Goal: Information Seeking & Learning: Learn about a topic

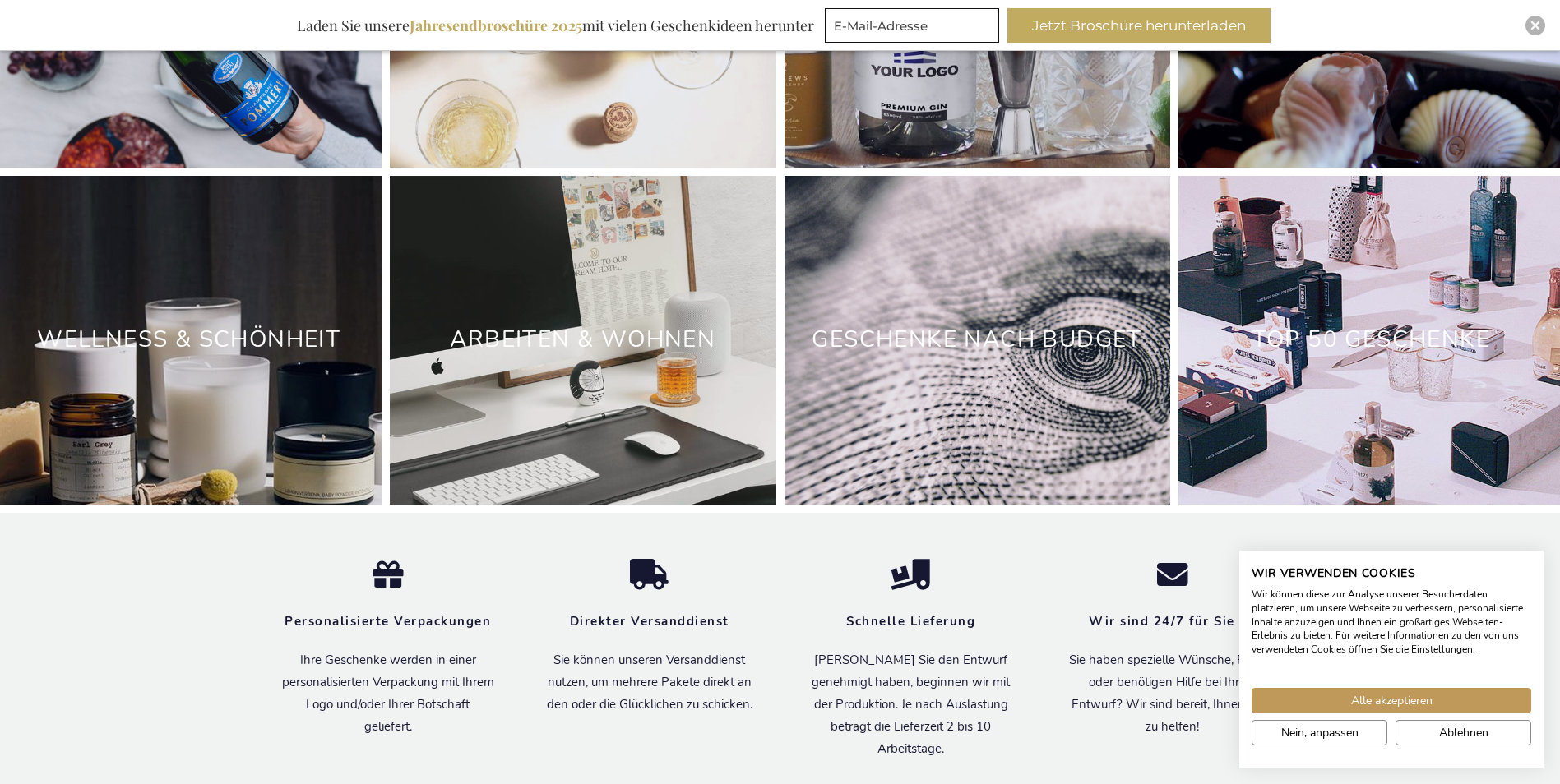
scroll to position [5066, 0]
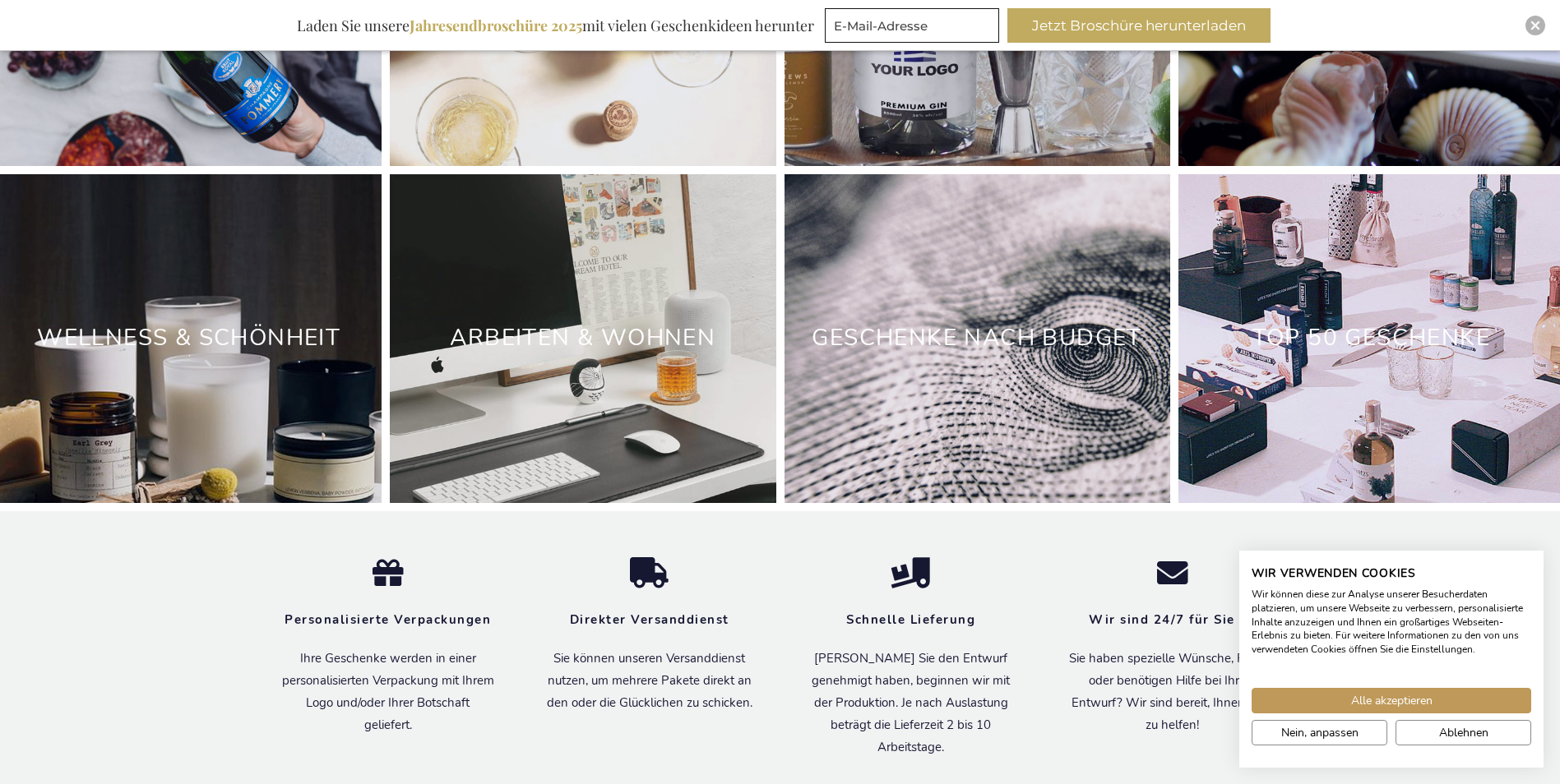
drag, startPoint x: 1363, startPoint y: 404, endPoint x: 1348, endPoint y: 404, distance: 15.0
click at [1363, 404] on div "TOP 50 GESCHENKE" at bounding box center [1371, 338] width 385 height 329
click at [1426, 335] on link "TOP 50 GESCHENKE" at bounding box center [1371, 338] width 237 height 31
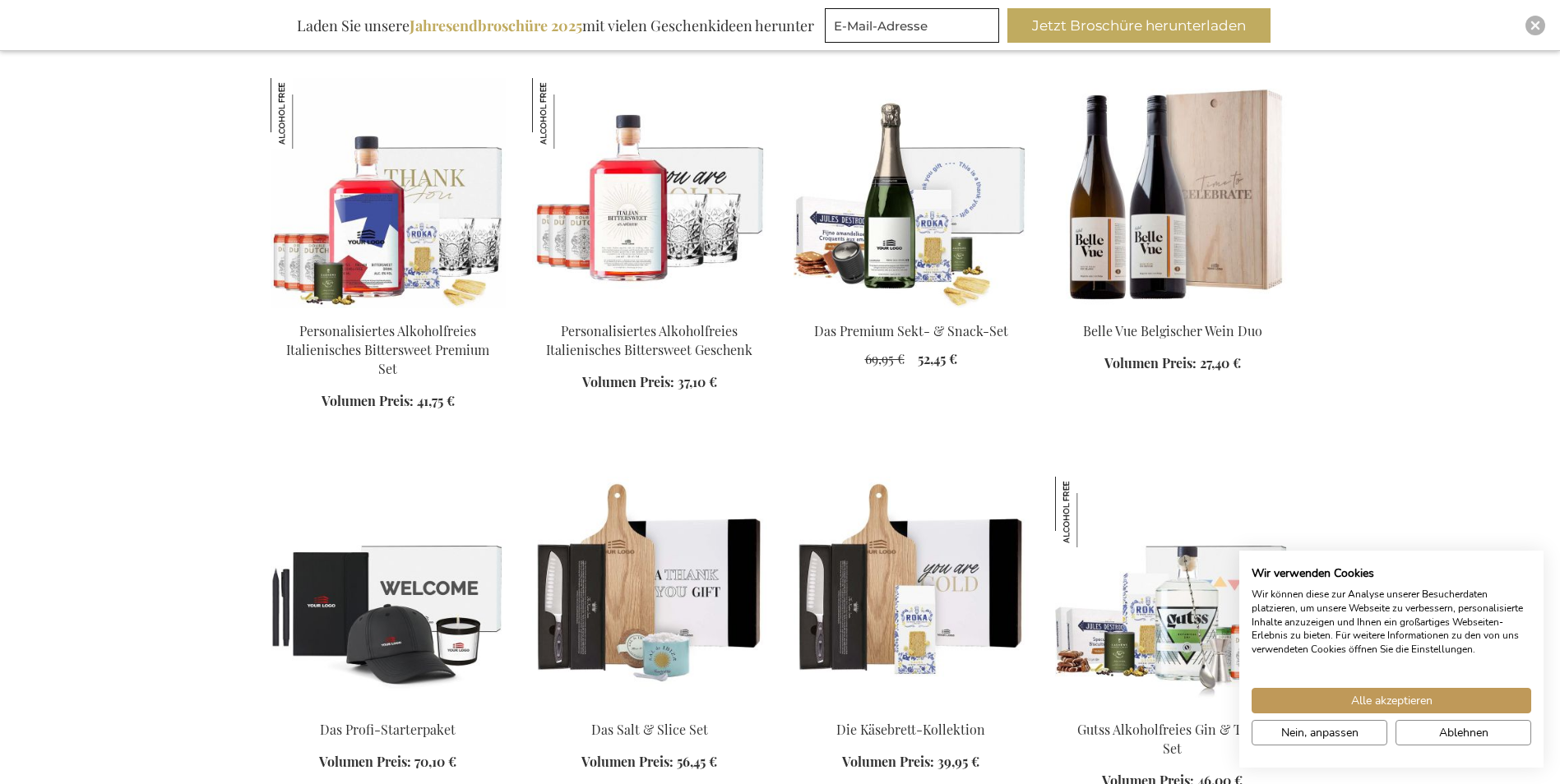
scroll to position [1069, 0]
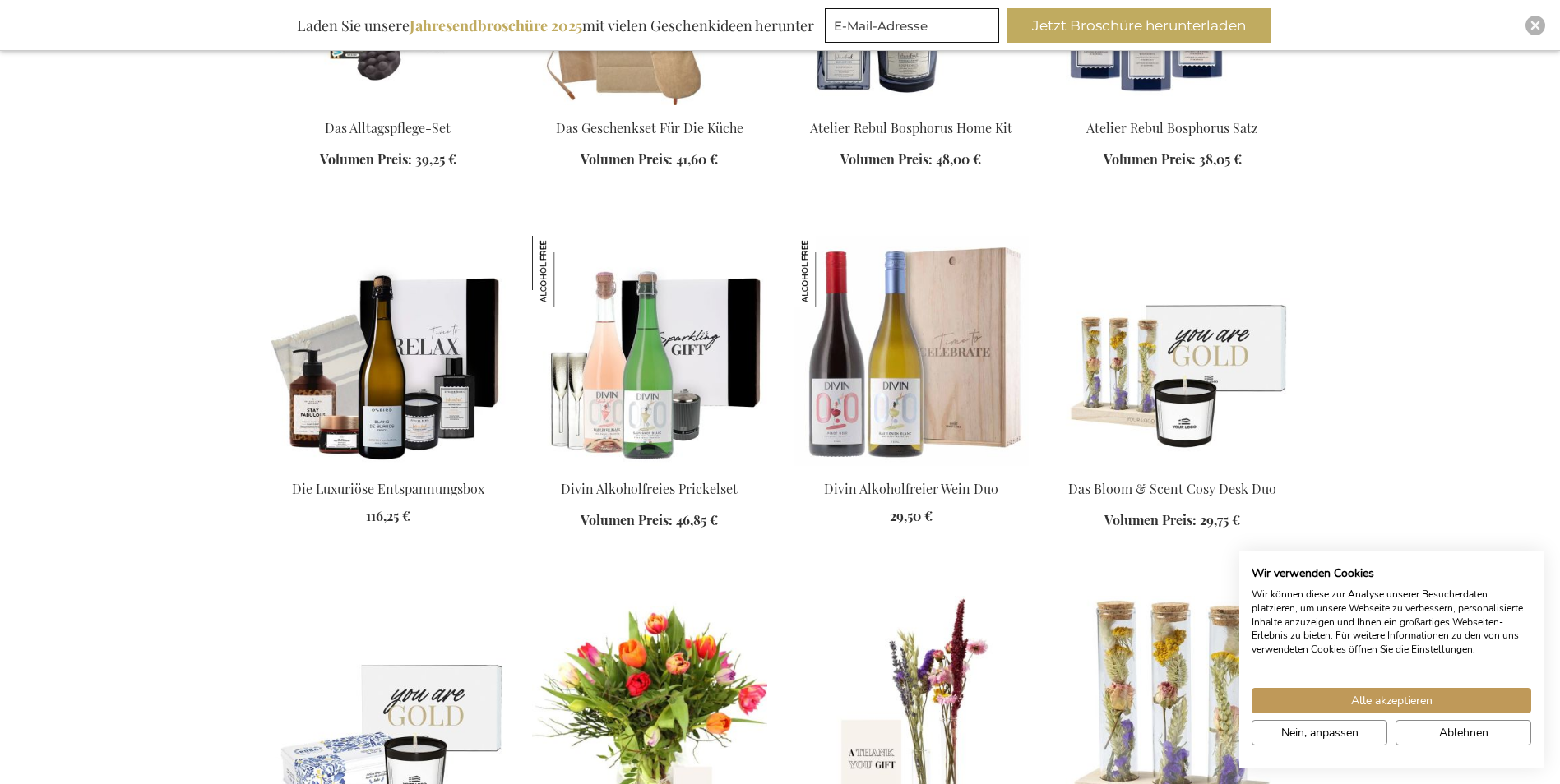
scroll to position [2384, 0]
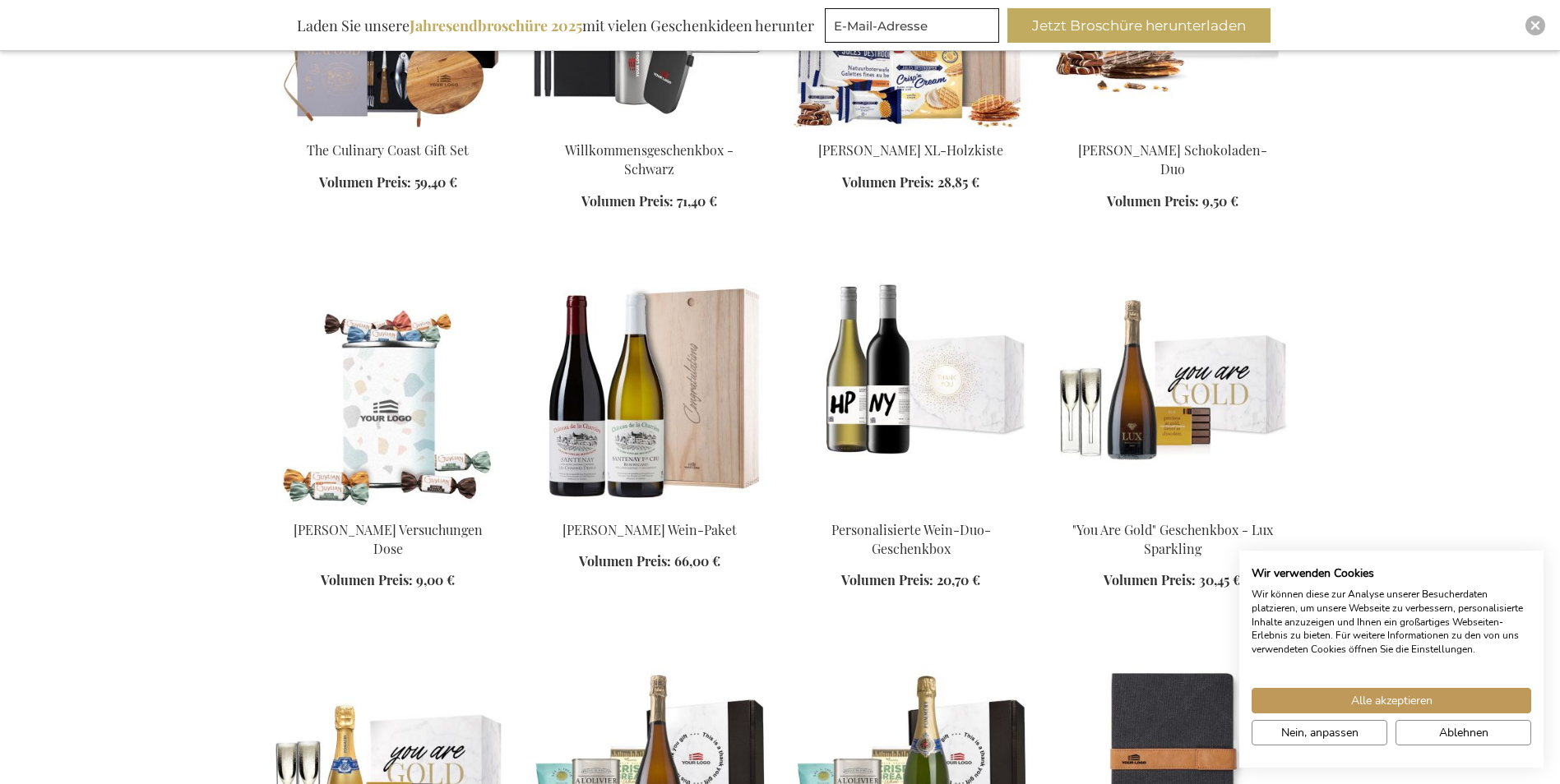
scroll to position [3864, 0]
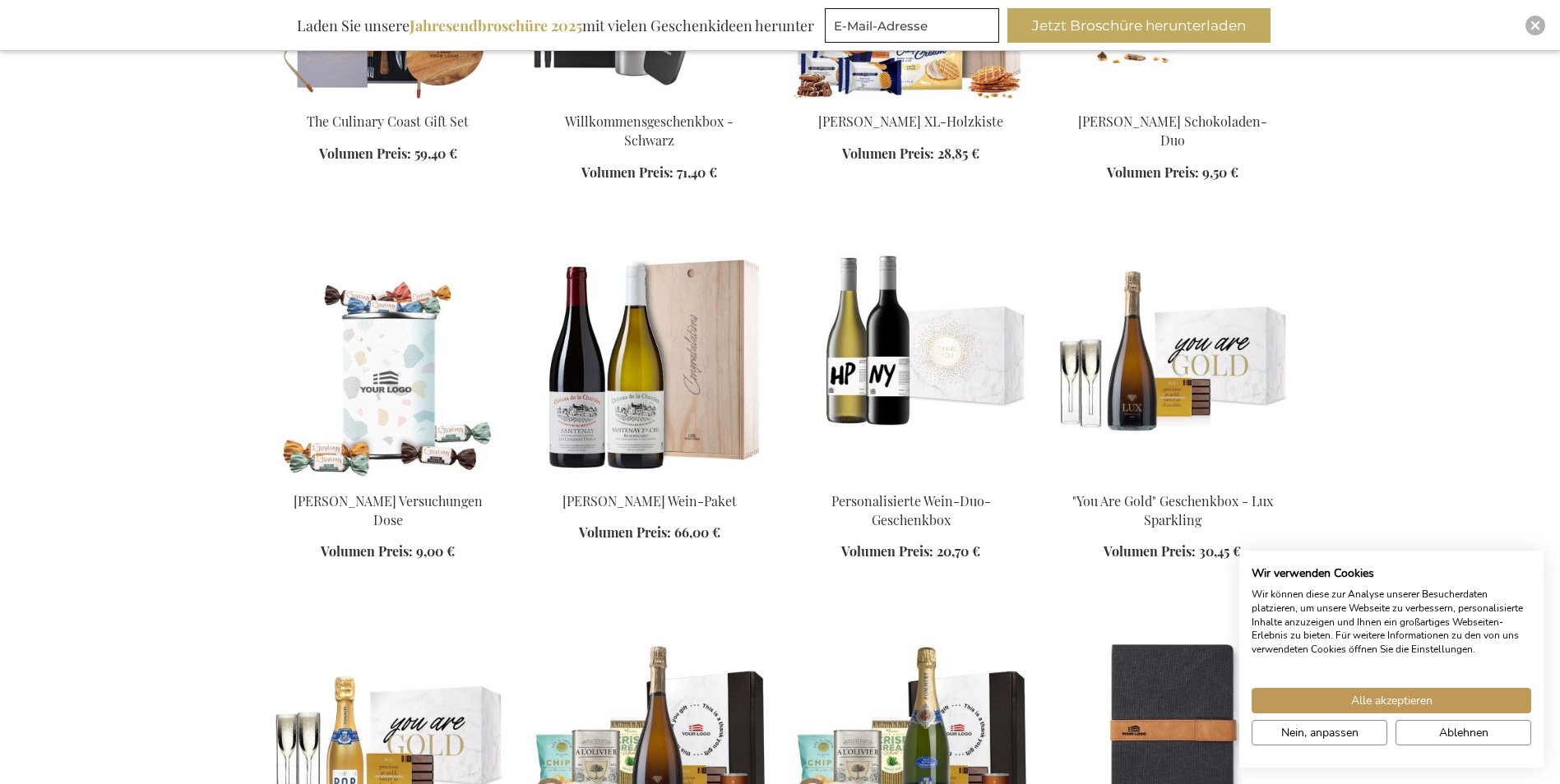
drag, startPoint x: 374, startPoint y: 492, endPoint x: 328, endPoint y: 405, distance: 98.4
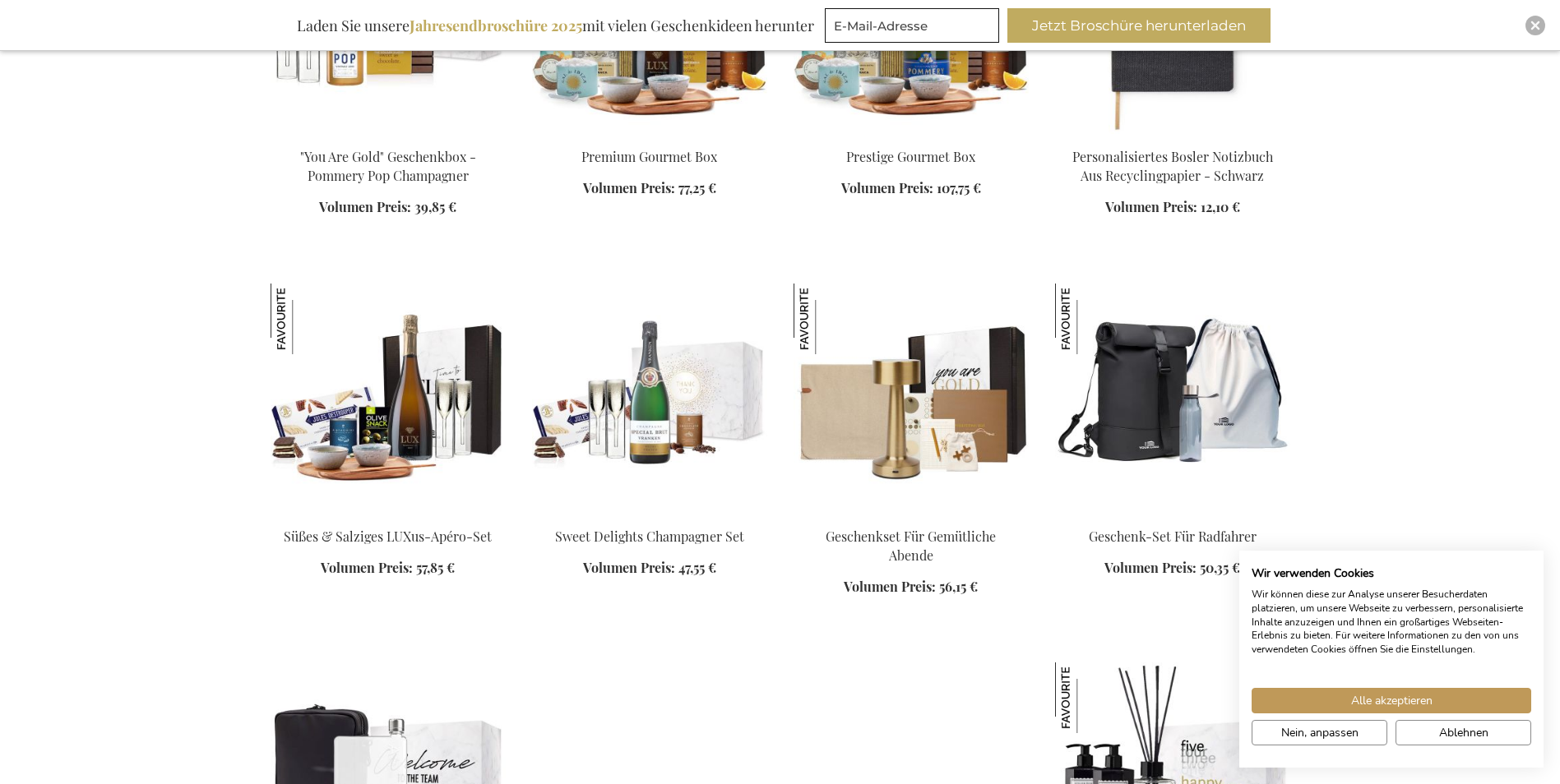
scroll to position [4850, 0]
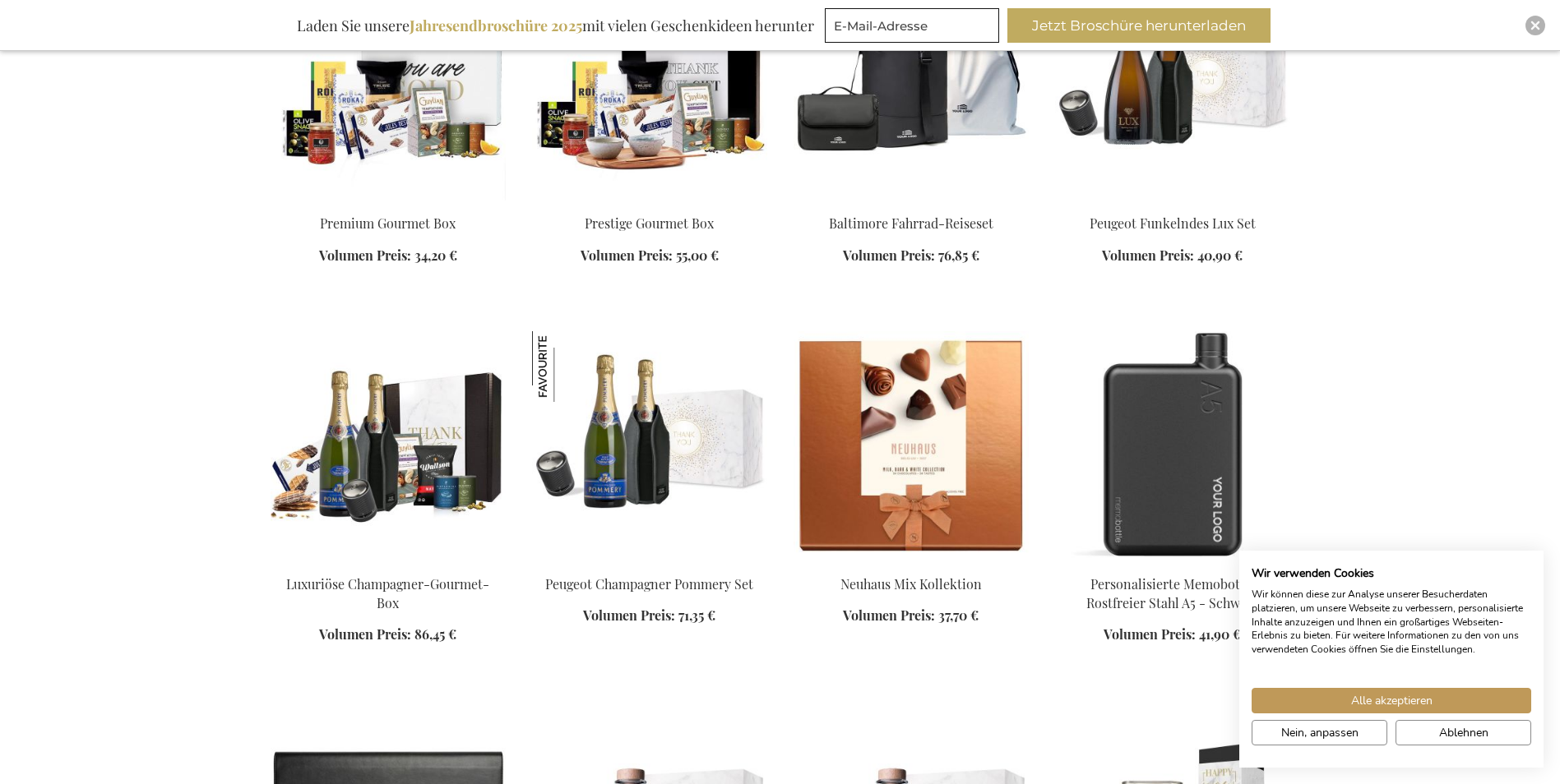
scroll to position [6083, 0]
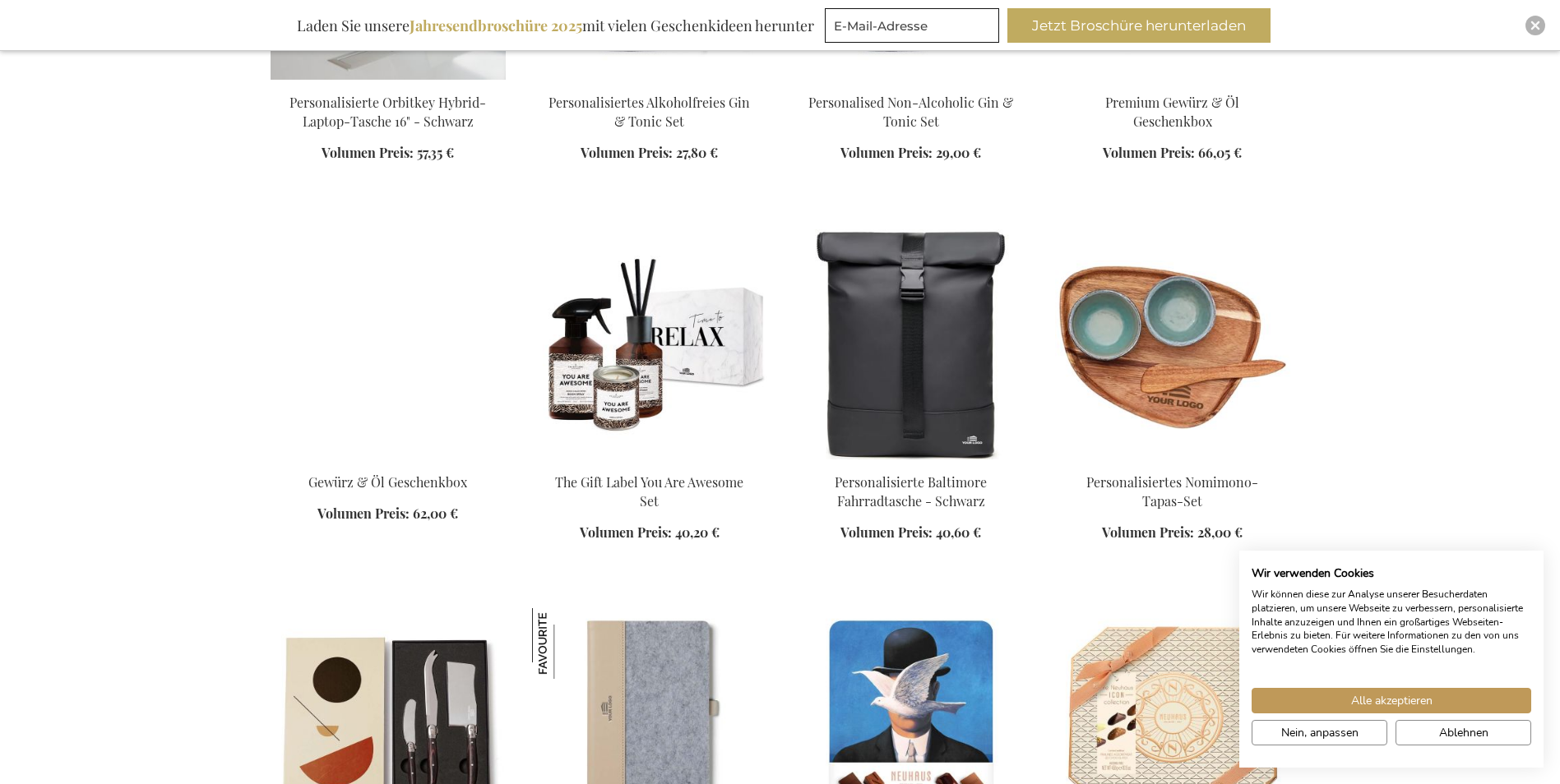
scroll to position [6905, 0]
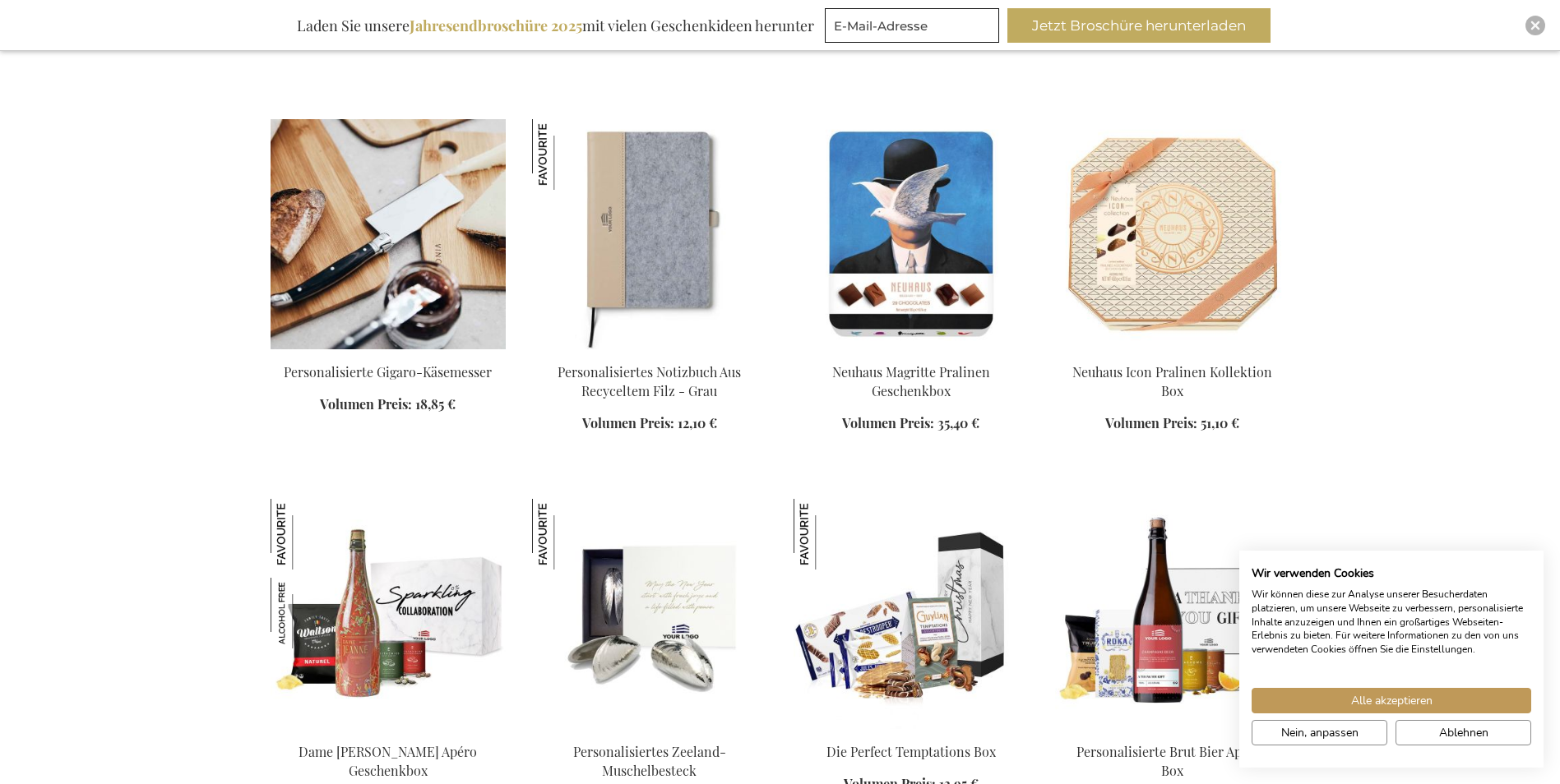
scroll to position [7399, 0]
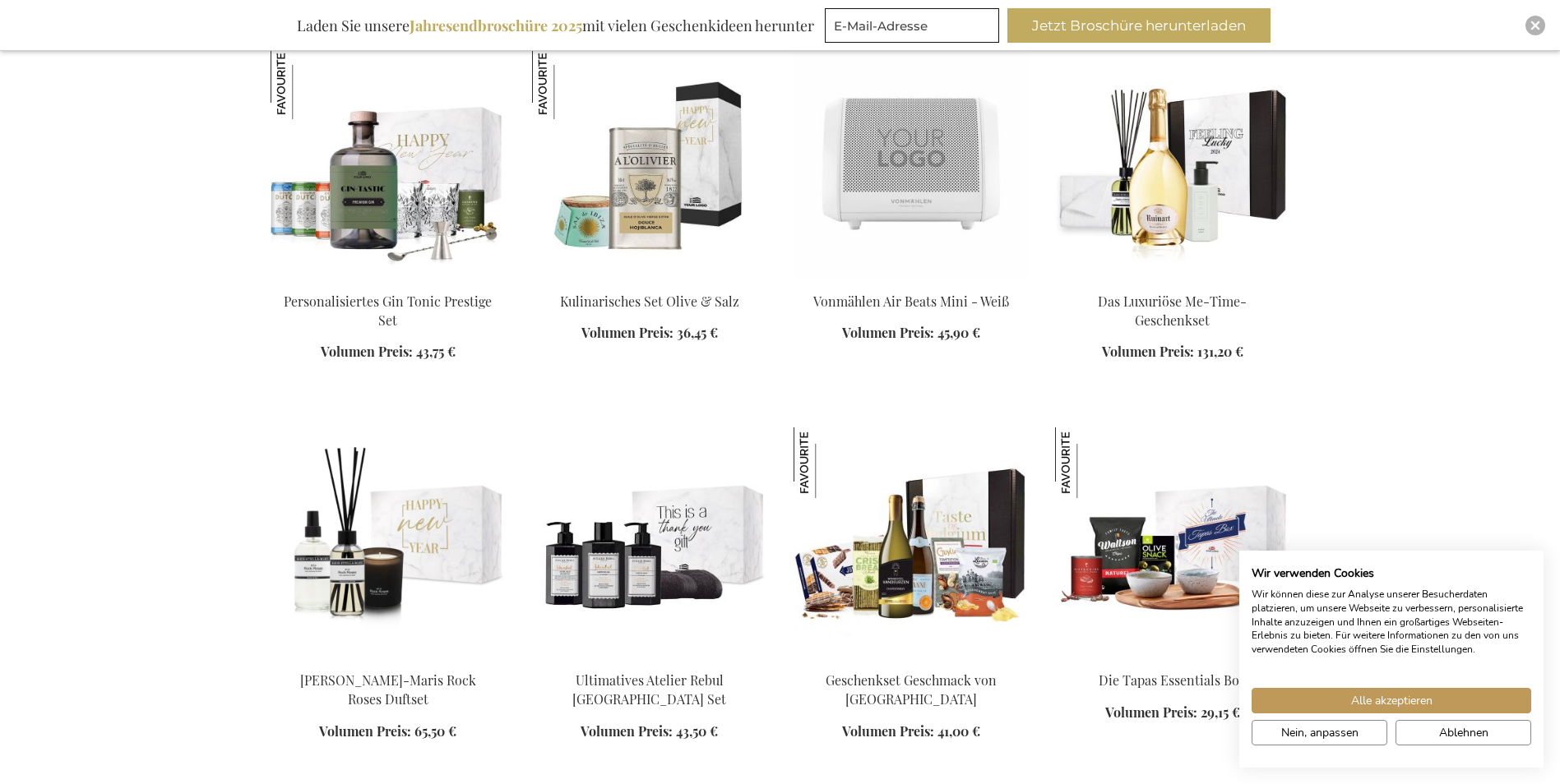
scroll to position [9454, 0]
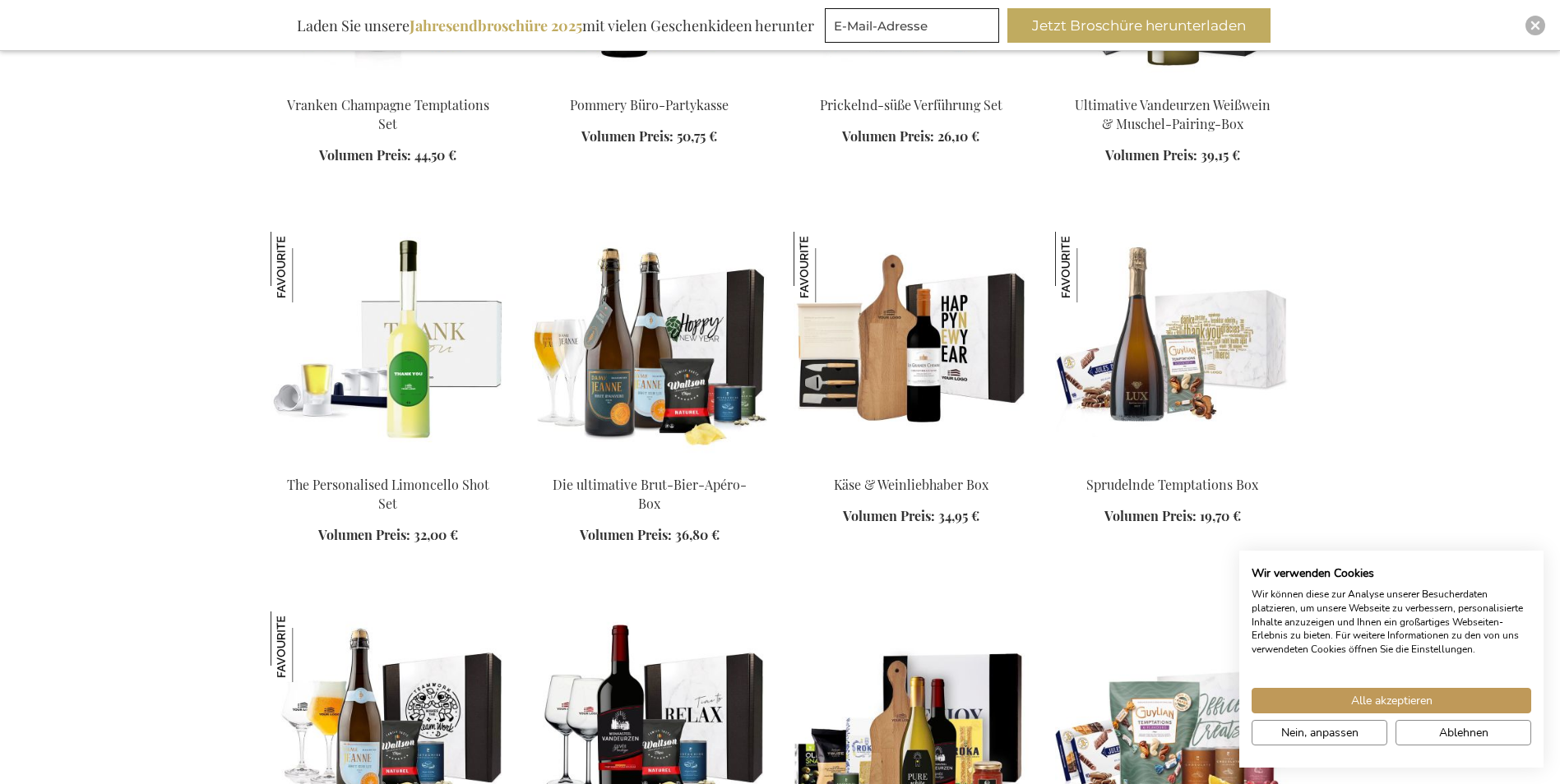
scroll to position [11098, 0]
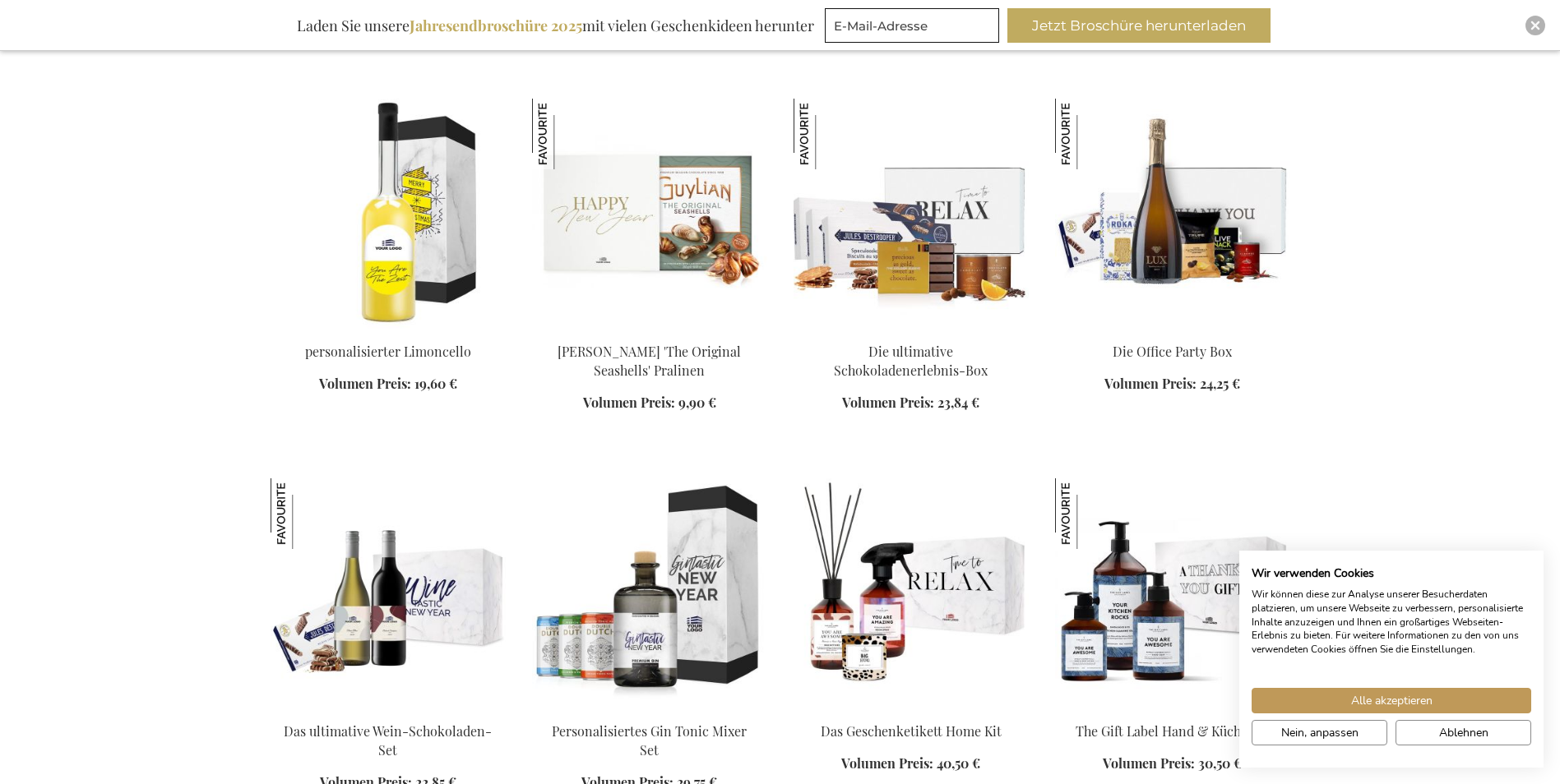
scroll to position [12084, 0]
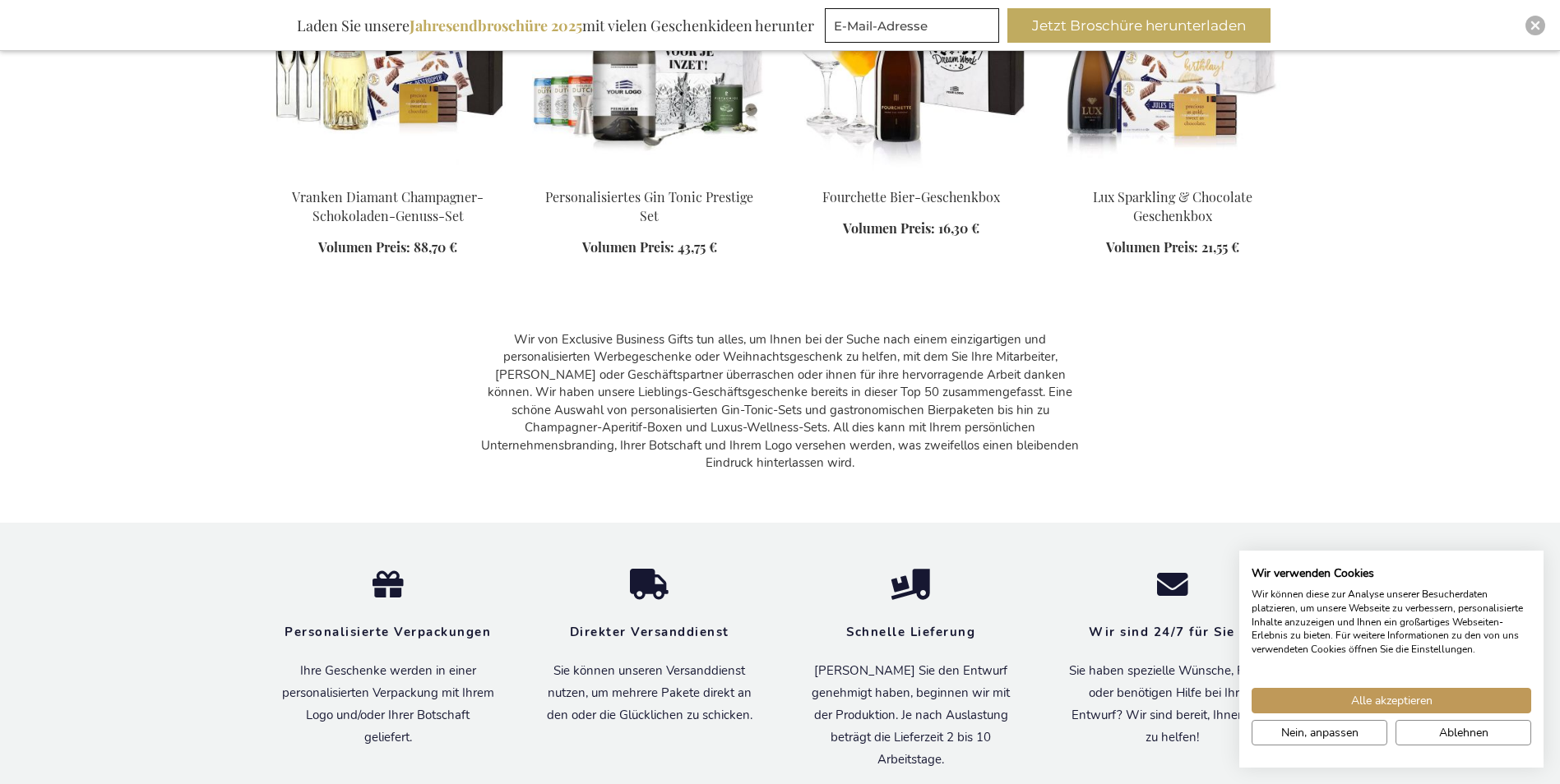
scroll to position [13317, 0]
